Goal: Task Accomplishment & Management: Complete application form

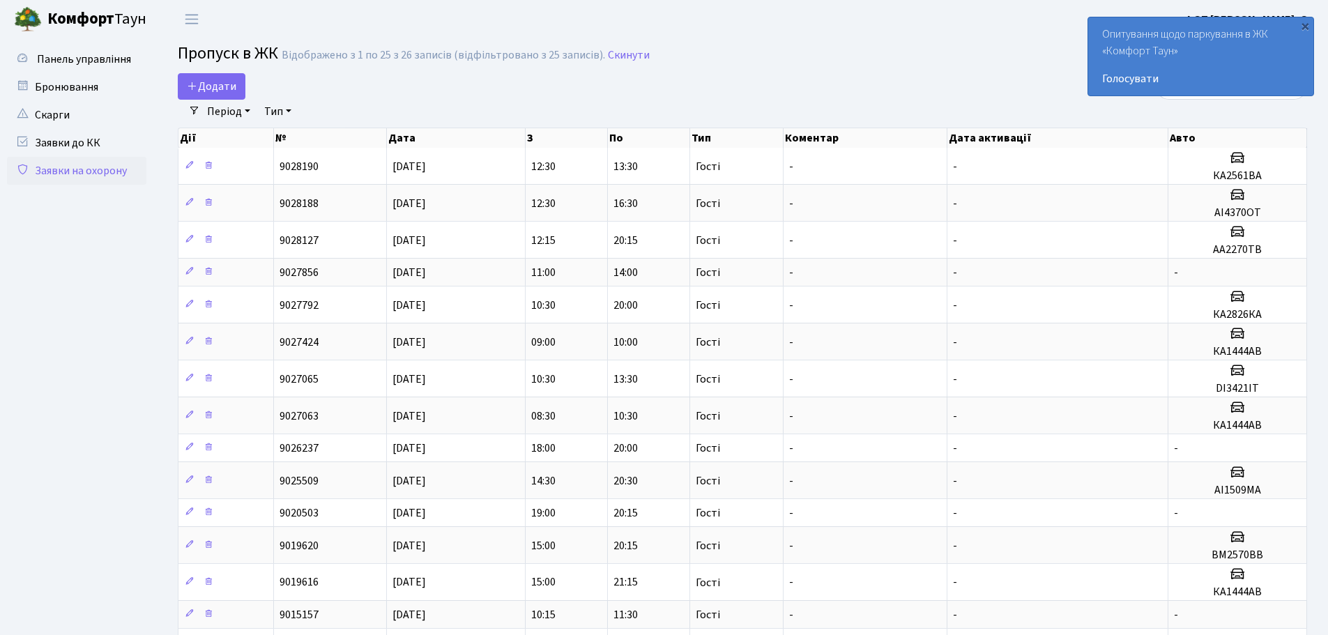
select select "25"
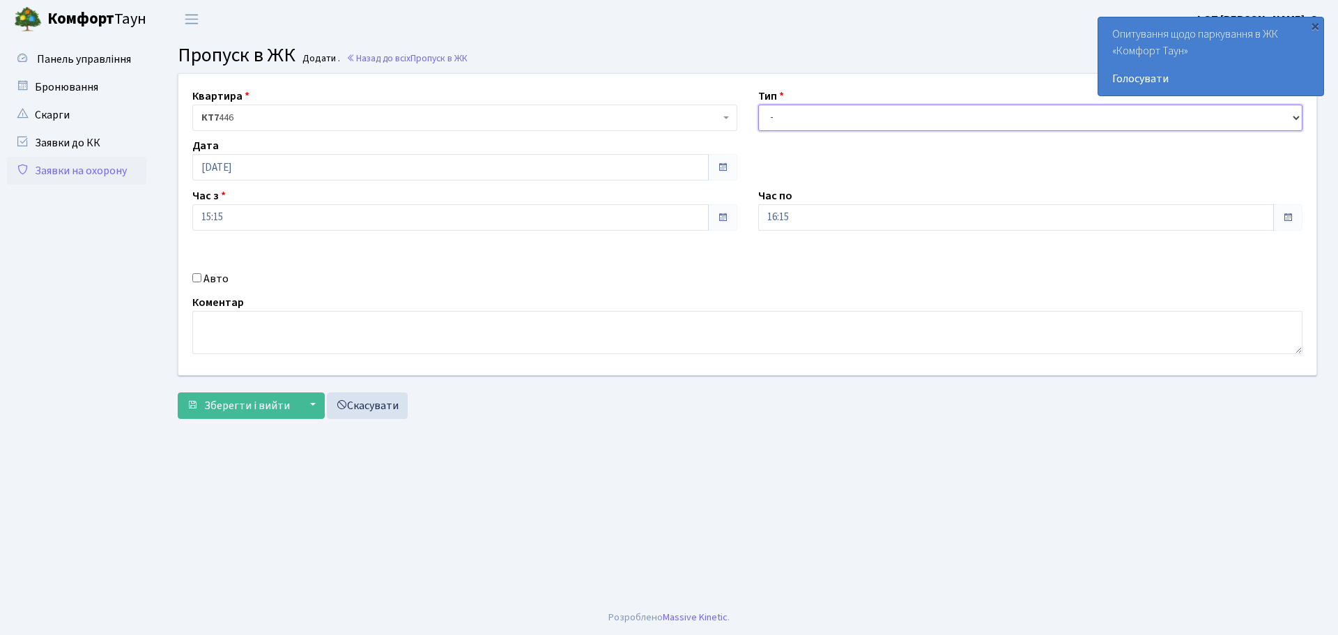
click at [853, 115] on select "- Доставка Таксі Гості Сервіс" at bounding box center [1030, 118] width 545 height 26
select select "3"
click at [758, 105] on select "- Доставка Таксі Гості Сервіс" at bounding box center [1030, 118] width 545 height 26
click at [266, 393] on button "Зберегти і вийти" at bounding box center [238, 405] width 121 height 26
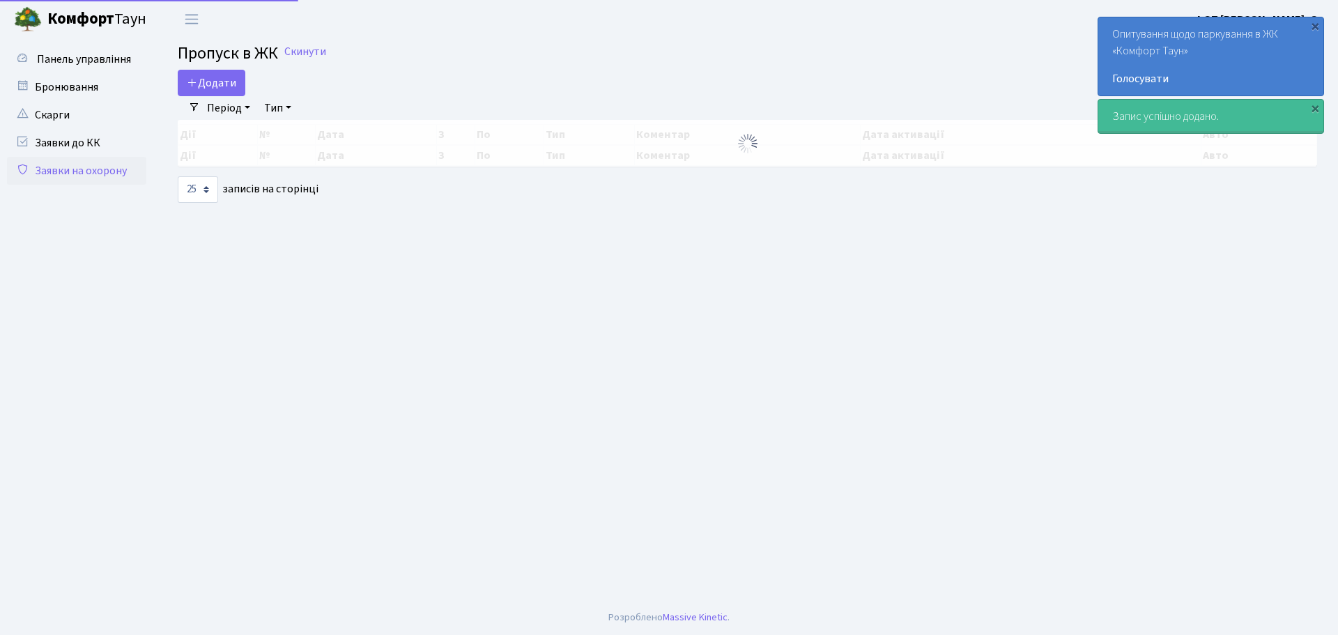
select select "25"
